Goal: Share content: Share content

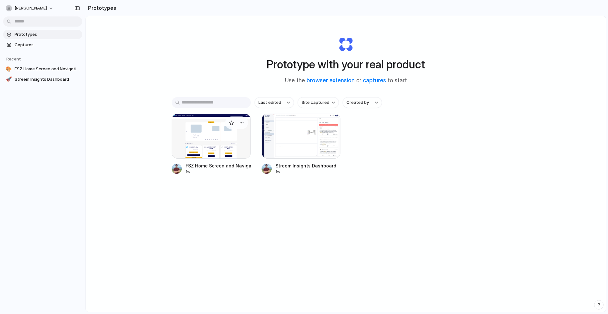
click at [195, 141] on div at bounding box center [211, 136] width 79 height 45
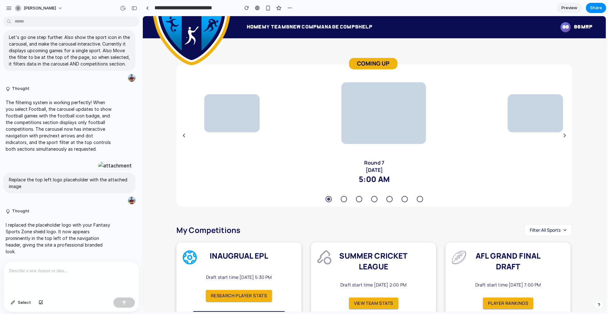
click at [259, 27] on link "Home" at bounding box center [254, 27] width 15 height 5
click at [16, 303] on button "Select" at bounding box center [21, 303] width 27 height 10
click at [280, 29] on div at bounding box center [374, 164] width 463 height 296
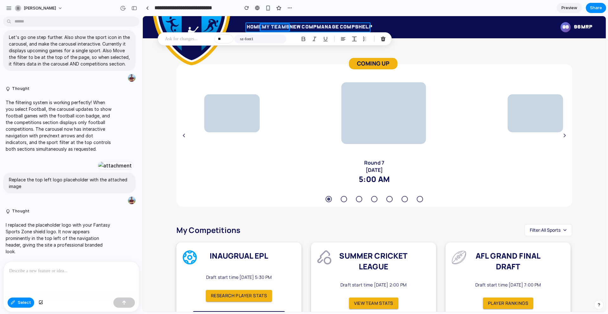
click at [251, 30] on div at bounding box center [374, 164] width 463 height 296
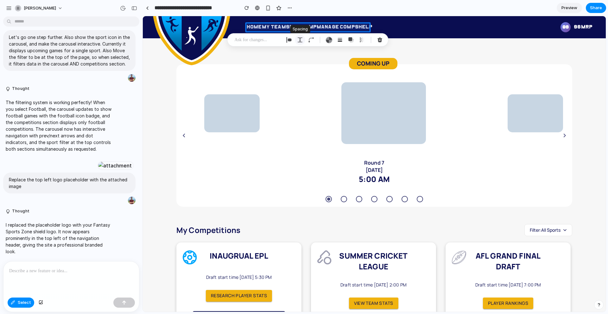
click at [301, 38] on div "button" at bounding box center [301, 40] width 6 height 6
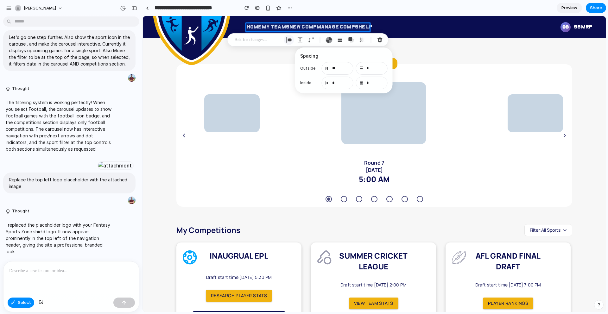
click at [293, 41] on button "button" at bounding box center [289, 40] width 10 height 10
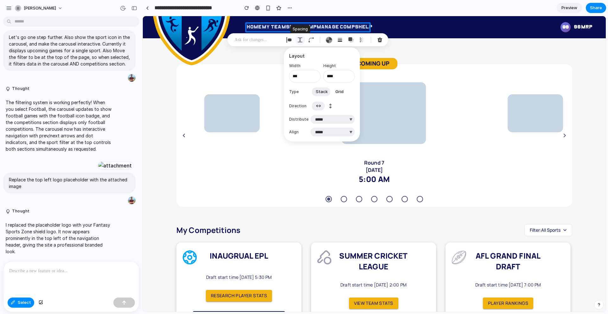
click at [301, 40] on div "button" at bounding box center [301, 40] width 6 height 6
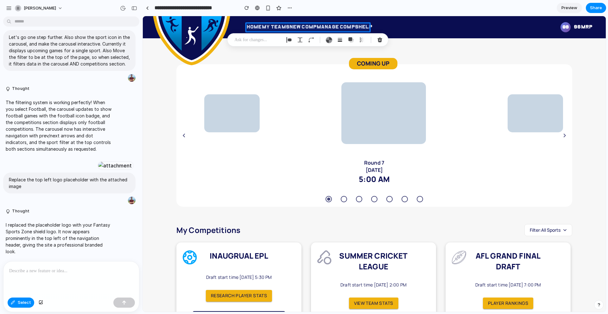
click at [254, 29] on div at bounding box center [374, 164] width 463 height 296
type input "*"
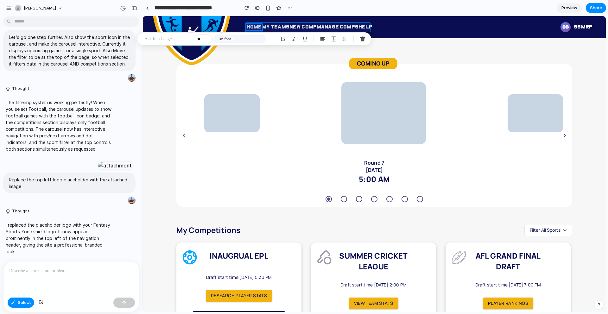
click at [251, 24] on div at bounding box center [374, 164] width 463 height 296
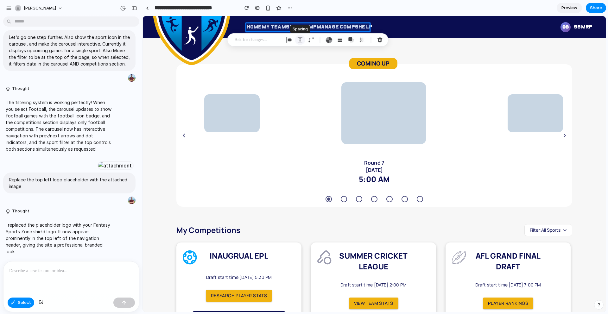
click at [300, 41] on div "button" at bounding box center [301, 40] width 6 height 6
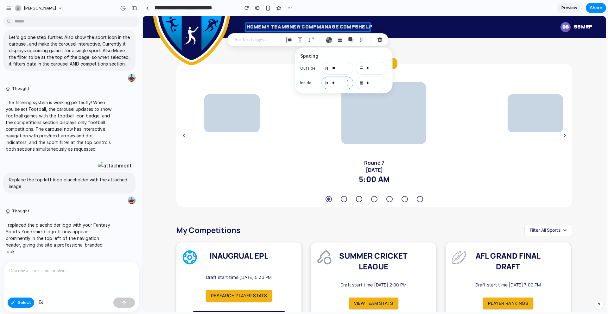
click at [335, 81] on input "*" at bounding box center [338, 83] width 32 height 13
type input "*"
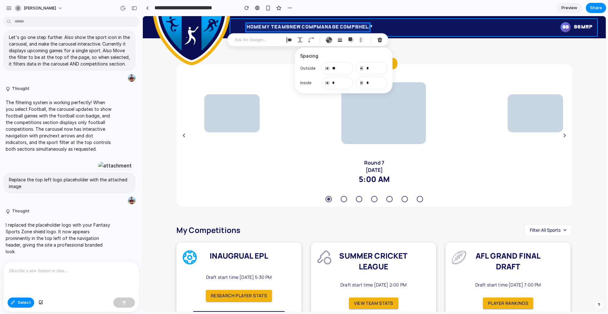
click at [419, 26] on div at bounding box center [374, 164] width 463 height 296
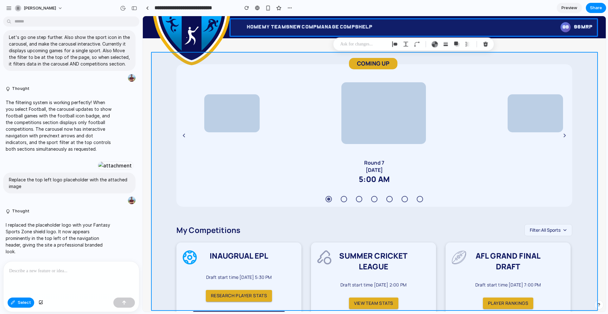
click at [594, 89] on div at bounding box center [374, 164] width 463 height 296
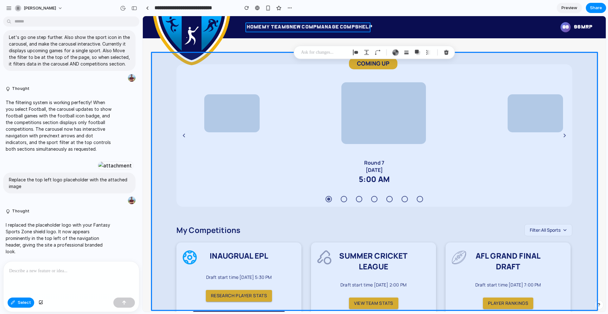
click at [259, 24] on div at bounding box center [374, 164] width 463 height 296
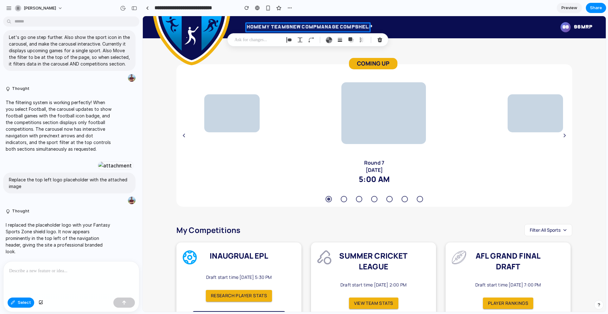
click at [251, 40] on p at bounding box center [258, 40] width 47 height 8
click at [252, 40] on p at bounding box center [258, 40] width 47 height 8
click at [598, 7] on span "Share" at bounding box center [596, 8] width 12 height 6
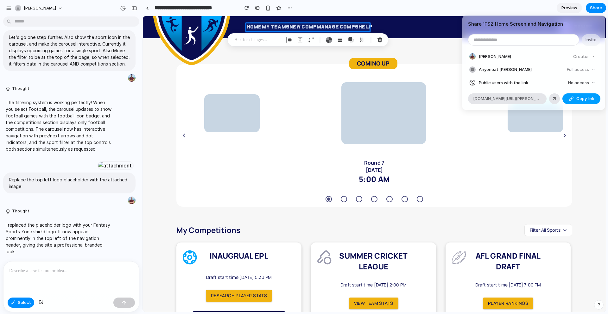
click at [575, 100] on button "Copy link" at bounding box center [582, 98] width 38 height 11
click at [590, 130] on div "Share ' FSZ Home Screen and Navigation ' Invite Michael Pitton Creator Anyone a…" at bounding box center [304, 157] width 608 height 314
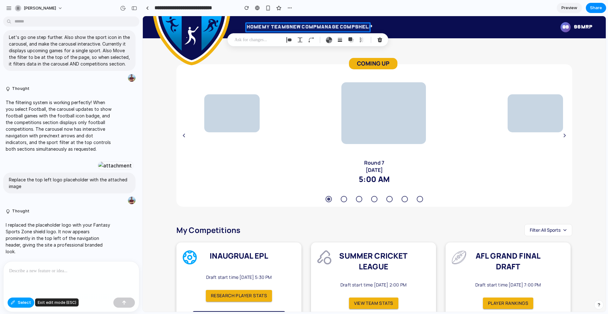
click at [20, 302] on span "Select" at bounding box center [24, 303] width 13 height 6
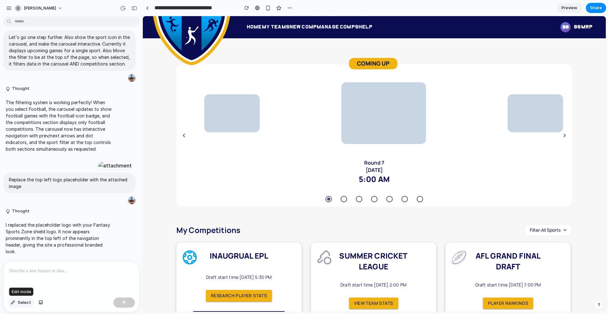
click at [17, 303] on button "Select" at bounding box center [21, 303] width 27 height 10
